Goal: Navigation & Orientation: Find specific page/section

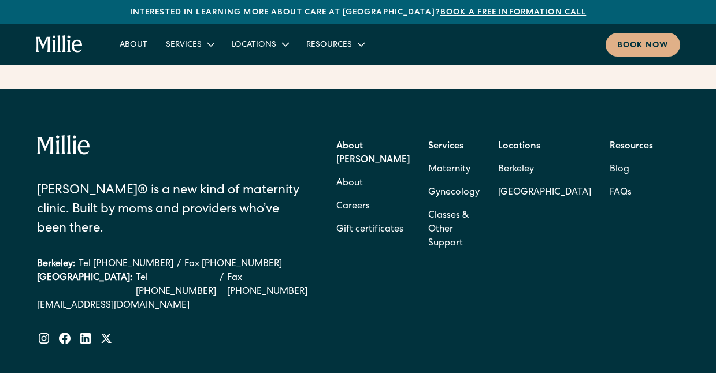
scroll to position [4612, 0]
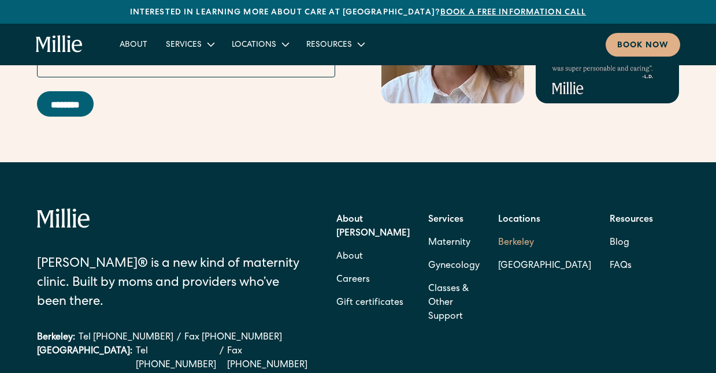
click at [556, 232] on link "Berkeley" at bounding box center [544, 243] width 93 height 23
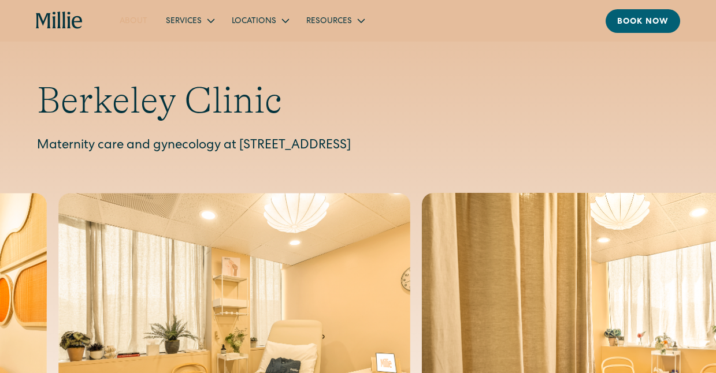
click at [144, 23] on link "About" at bounding box center [133, 20] width 46 height 19
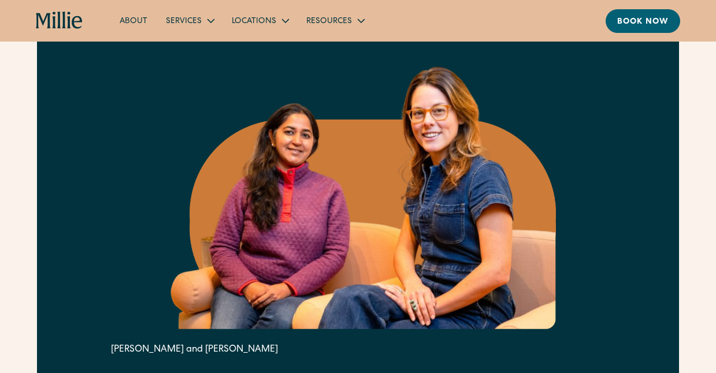
scroll to position [576, 0]
